Goal: Task Accomplishment & Management: Manage account settings

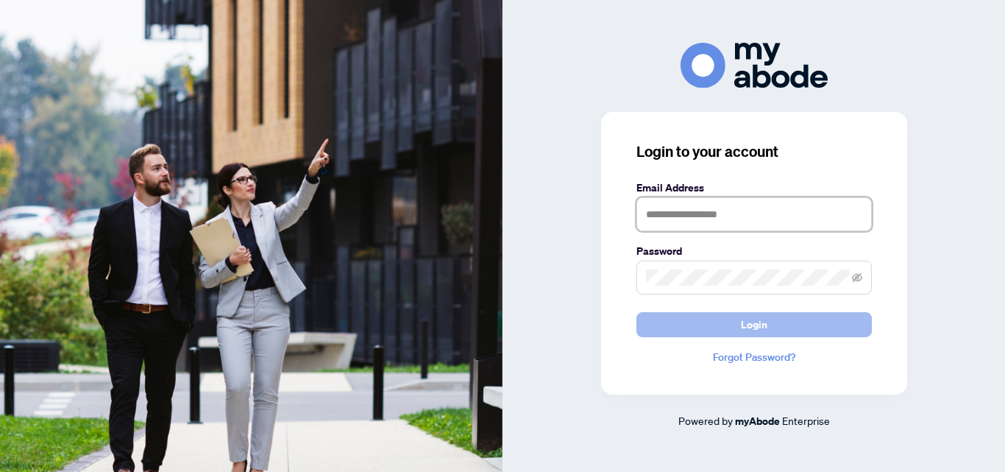
type input "**********"
click at [756, 327] on span "Login" at bounding box center [754, 325] width 26 height 24
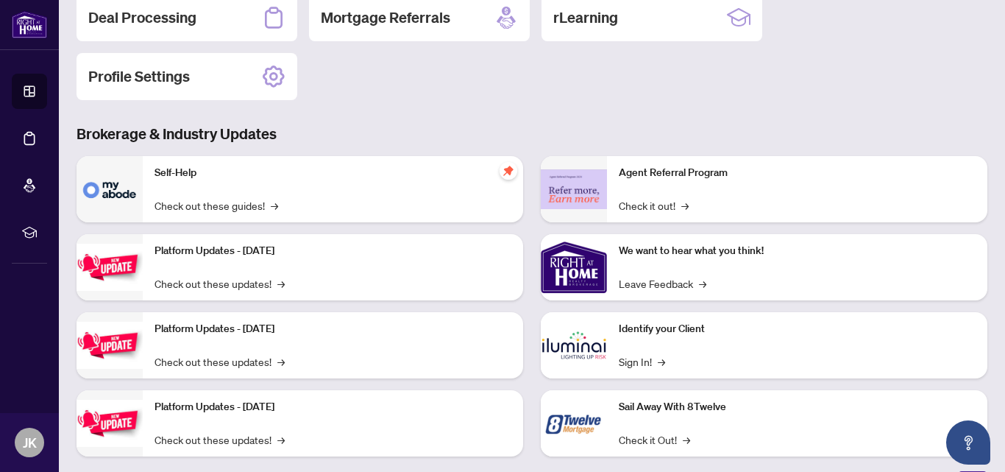
scroll to position [209, 0]
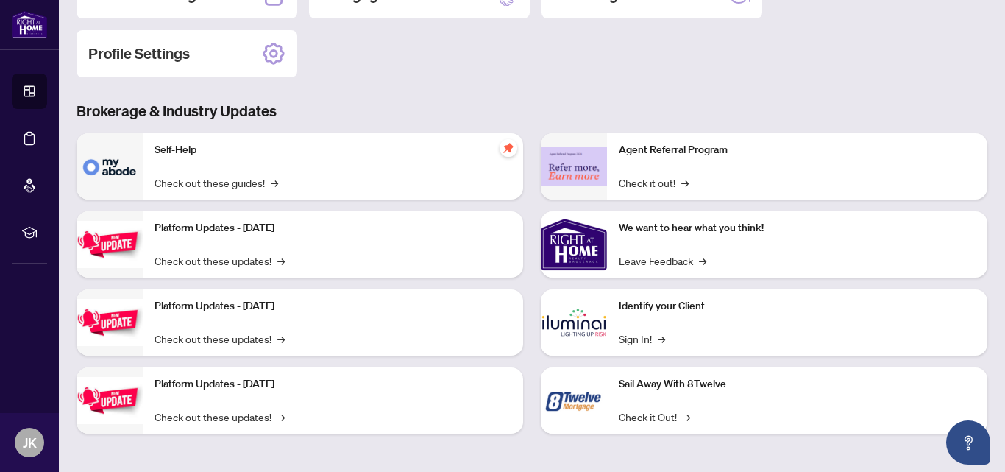
click at [187, 152] on p "Self-Help" at bounding box center [333, 150] width 357 height 16
click at [230, 185] on link "Check out these guides! →" at bounding box center [217, 182] width 124 height 16
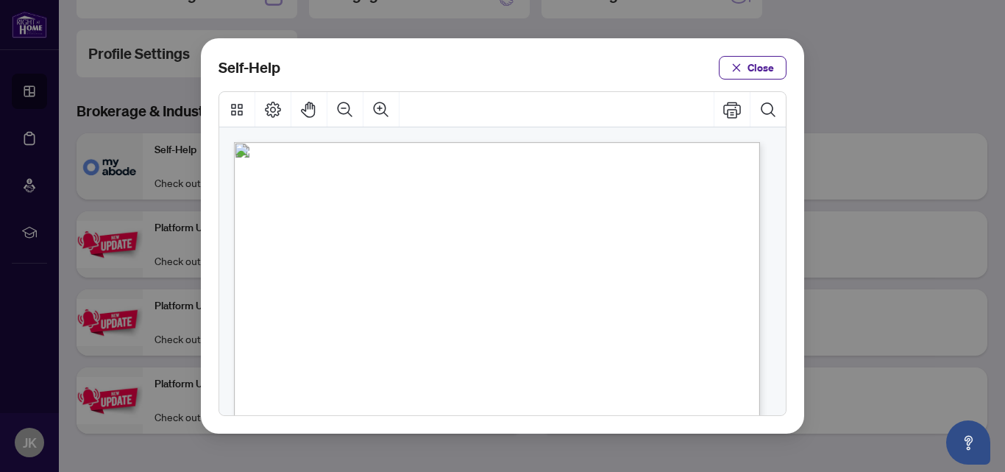
click at [498, 326] on span "PDF" at bounding box center [498, 323] width 20 height 15
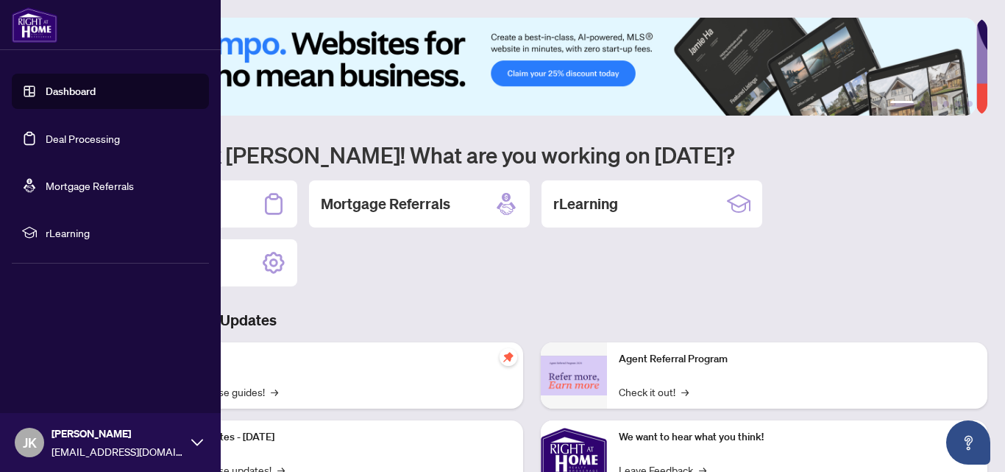
click at [60, 235] on span "rLearning" at bounding box center [122, 232] width 153 height 16
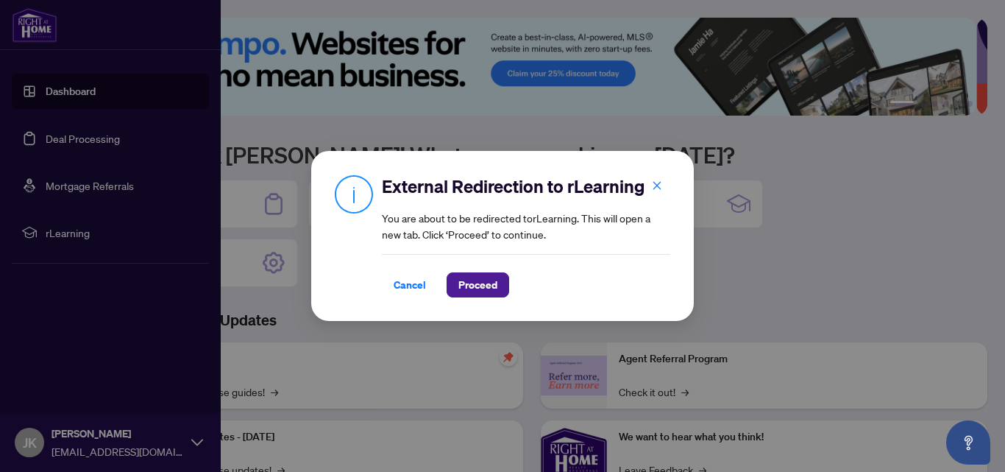
click at [876, 202] on div "External Redirection to rLearning You are about to be redirected to rLearning .…" at bounding box center [502, 236] width 1005 height 472
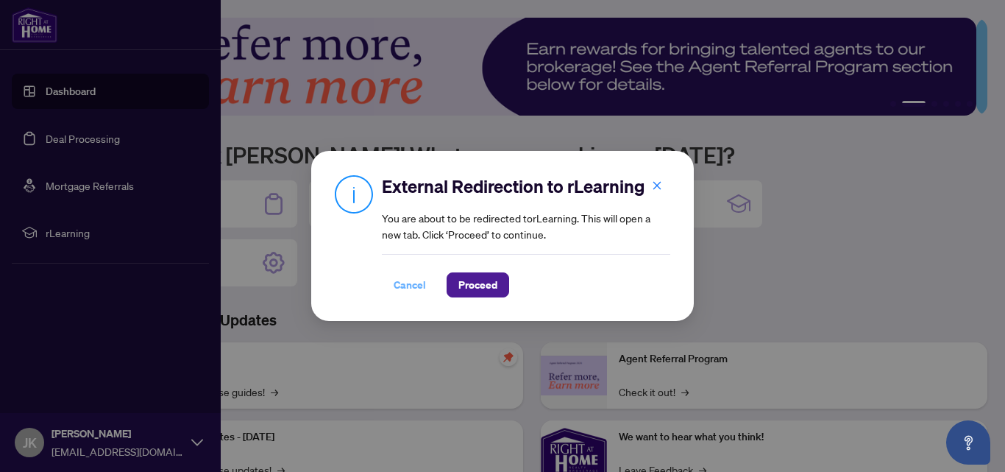
click at [408, 286] on span "Cancel" at bounding box center [410, 285] width 32 height 24
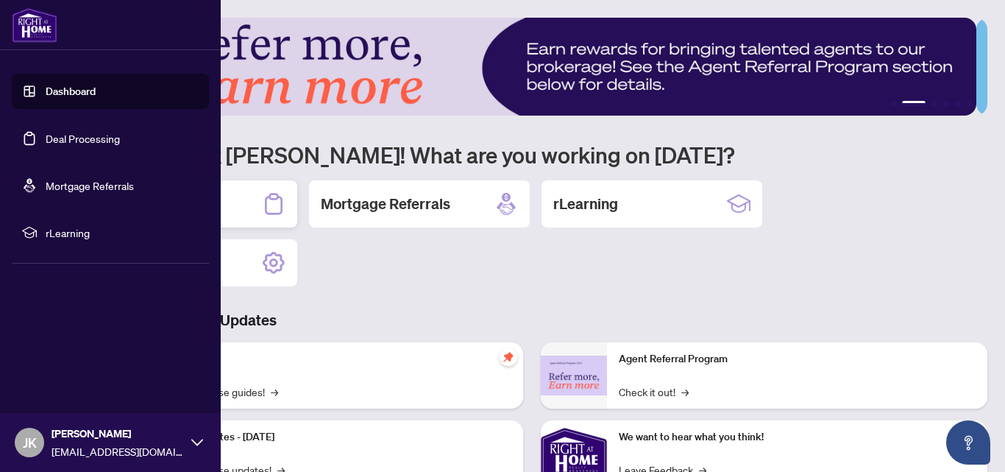
click at [238, 202] on div "Deal Processing" at bounding box center [187, 203] width 221 height 47
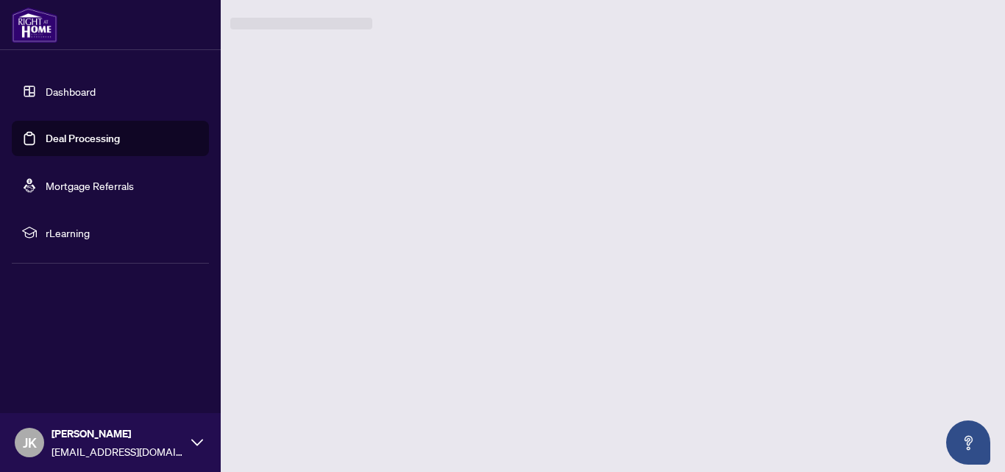
click at [238, 202] on main "1 2 3 4 5 6 Welcome back Joanna! What are you working on today? Deal Processing…" at bounding box center [532, 236] width 946 height 472
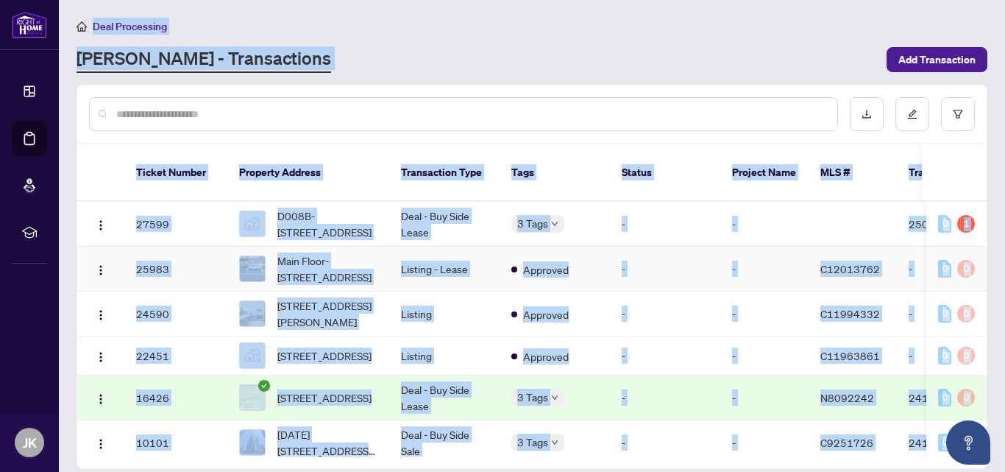
click at [845, 262] on span "C12013762" at bounding box center [850, 268] width 60 height 13
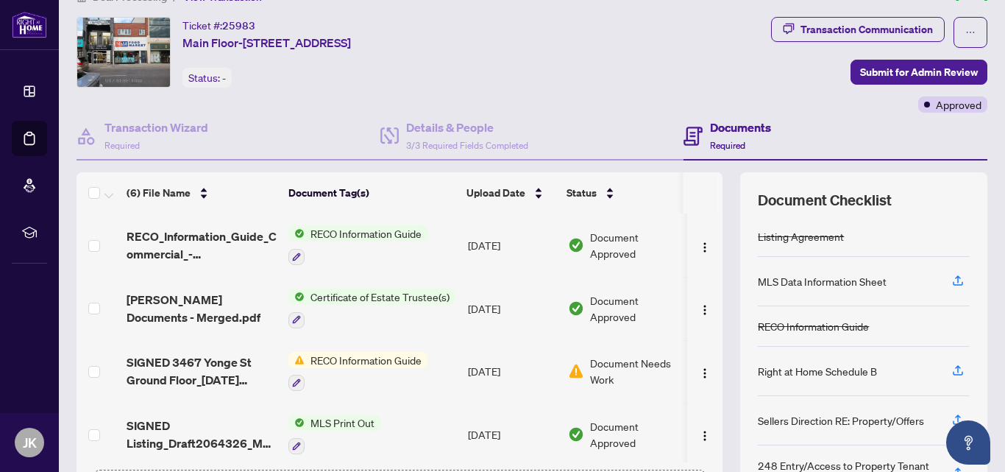
scroll to position [144, 0]
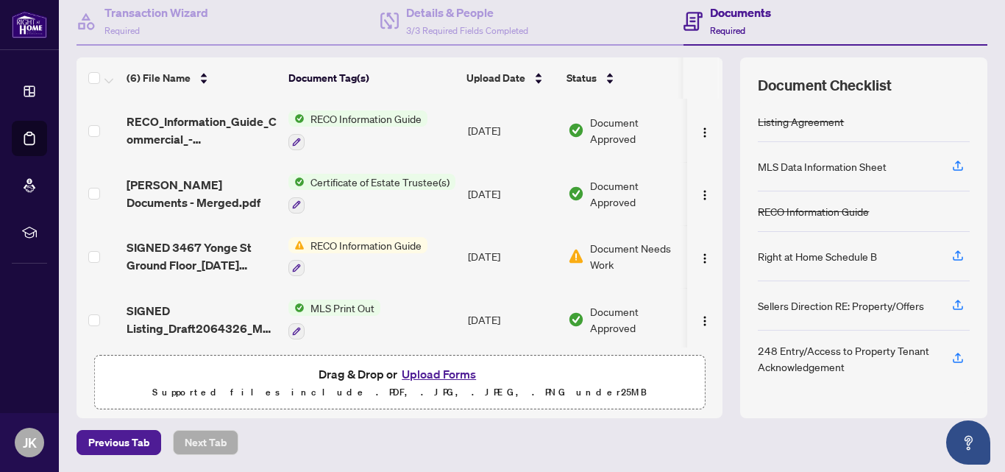
click at [449, 372] on button "Upload Forms" at bounding box center [438, 373] width 83 height 19
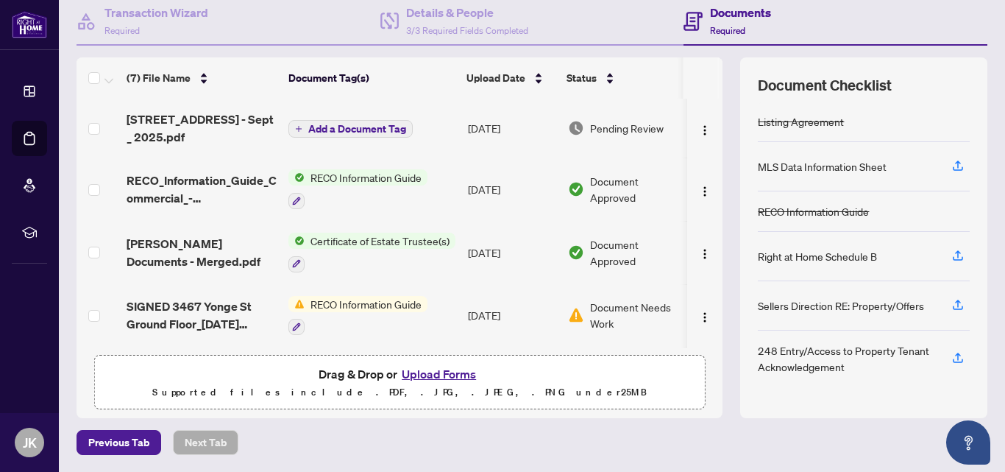
click at [820, 68] on div "Document Checklist Listing Agreement MLS Data Information Sheet RECO Informatio…" at bounding box center [863, 237] width 247 height 361
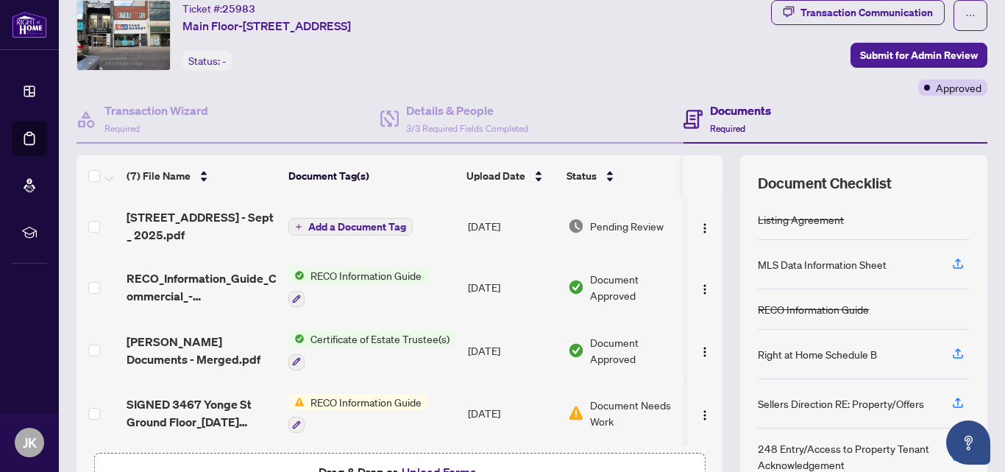
scroll to position [0, 0]
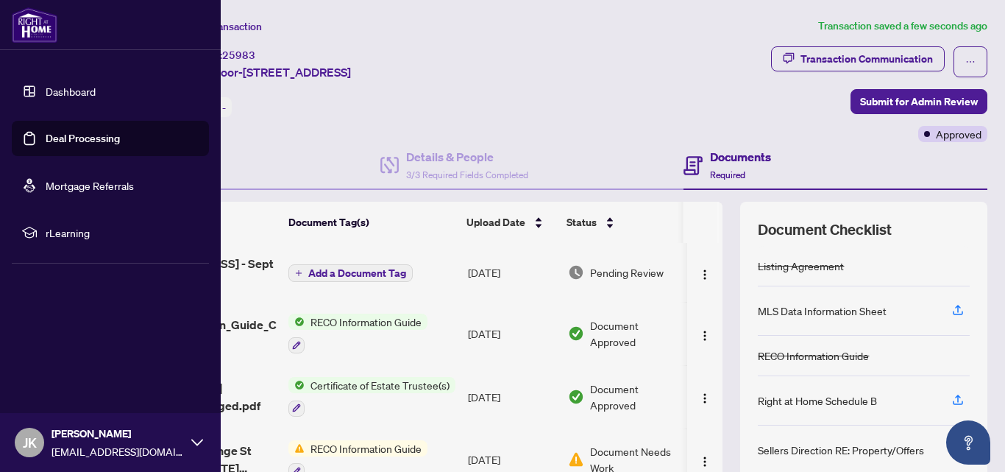
click at [198, 445] on icon at bounding box center [197, 442] width 12 height 12
click at [57, 355] on span "Logout" at bounding box center [59, 355] width 33 height 24
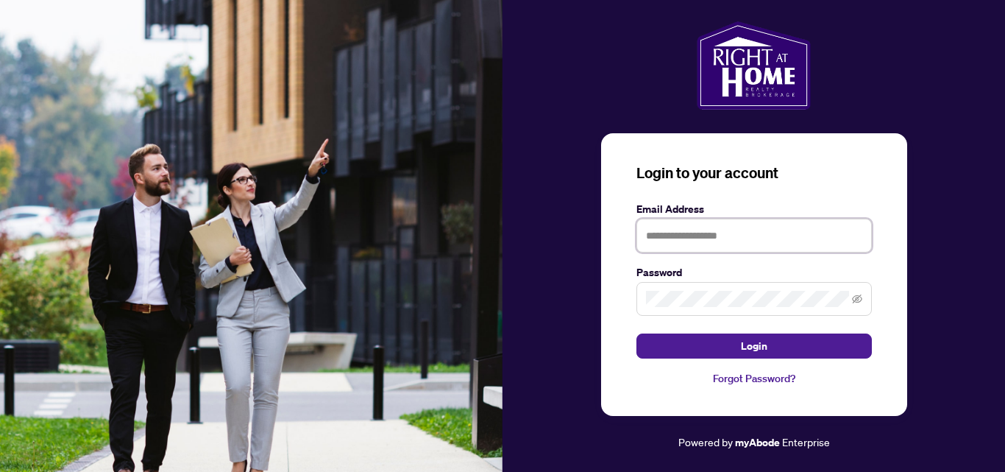
type input "**********"
